Goal: Task Accomplishment & Management: Manage account settings

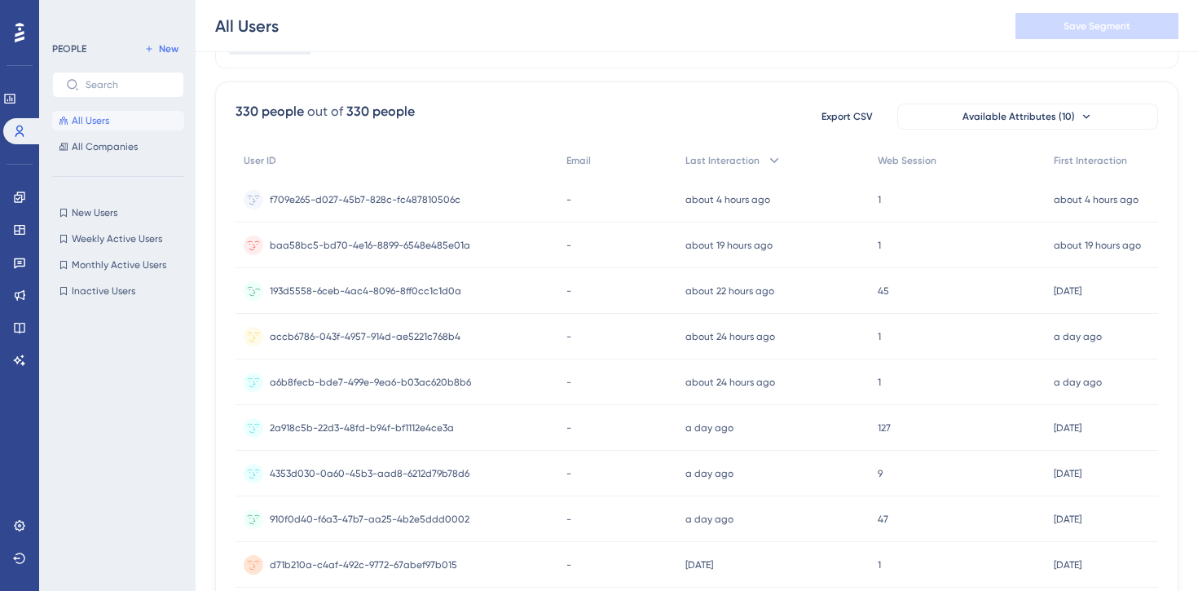
scroll to position [106, 0]
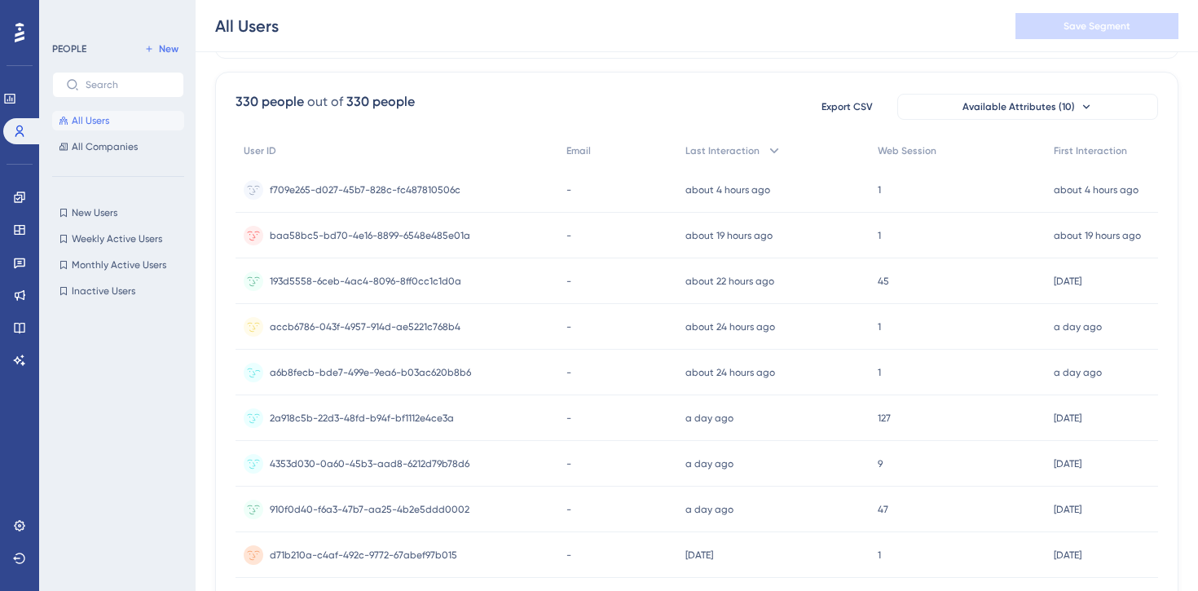
click at [373, 366] on span "a6b8fecb-bde7-499e-9ea6-b03ac620b8b6" at bounding box center [370, 372] width 201 height 13
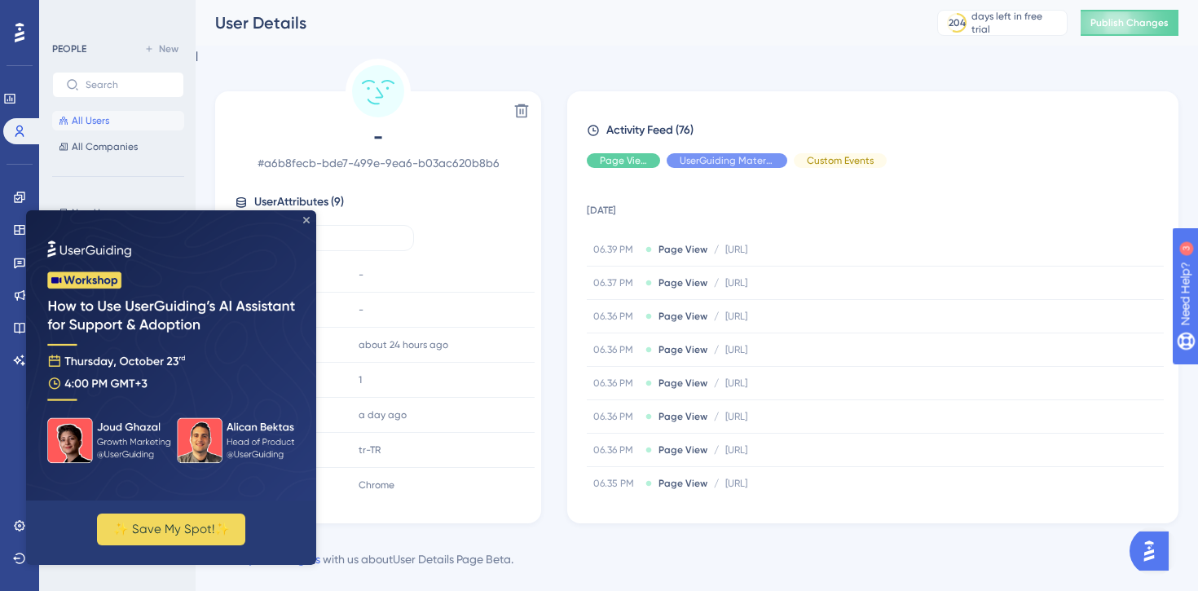
click at [306, 221] on icon "Close Preview" at bounding box center [306, 220] width 7 height 7
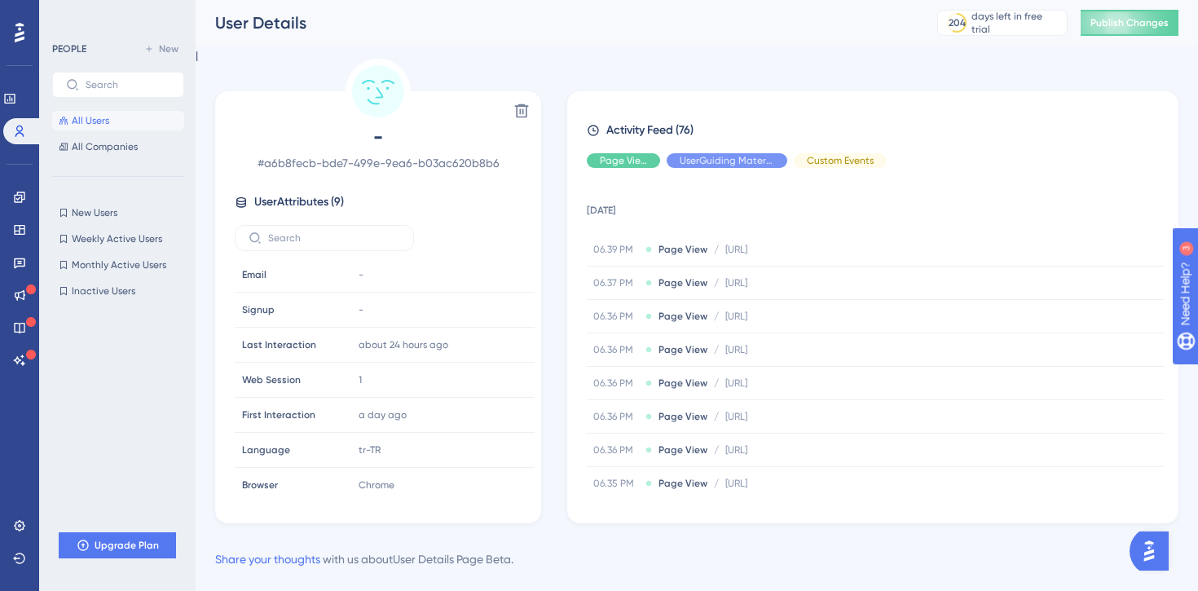
click at [860, 86] on div "Delete - # a6b8fecb-bde7-499e-9ea6-b03ac620b8b6 User Attributes ( 9 ) Email Ema…" at bounding box center [696, 291] width 963 height 465
